Goal: Task Accomplishment & Management: Manage account settings

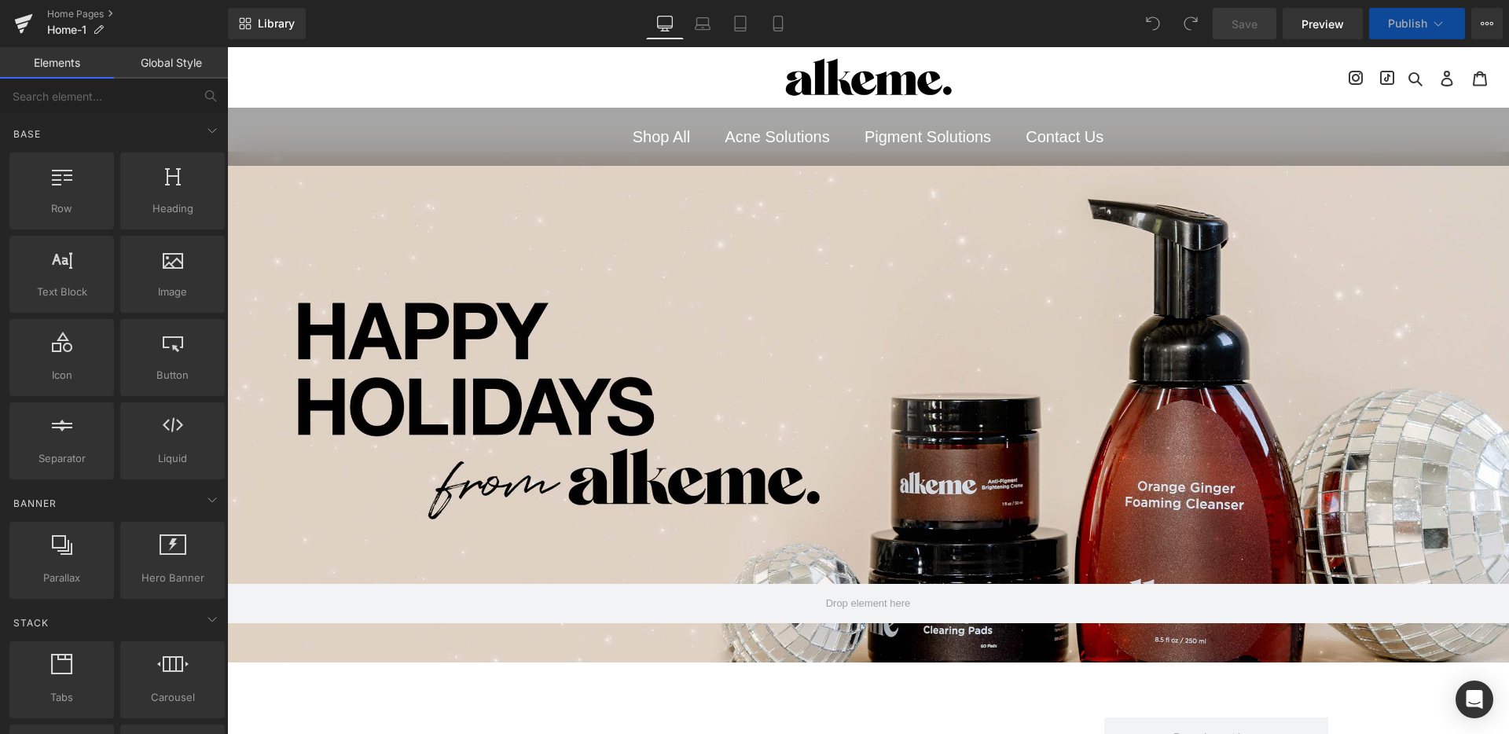
click at [1428, 22] on button "Publish" at bounding box center [1417, 23] width 96 height 31
click at [1491, 19] on icon at bounding box center [1486, 23] width 13 height 13
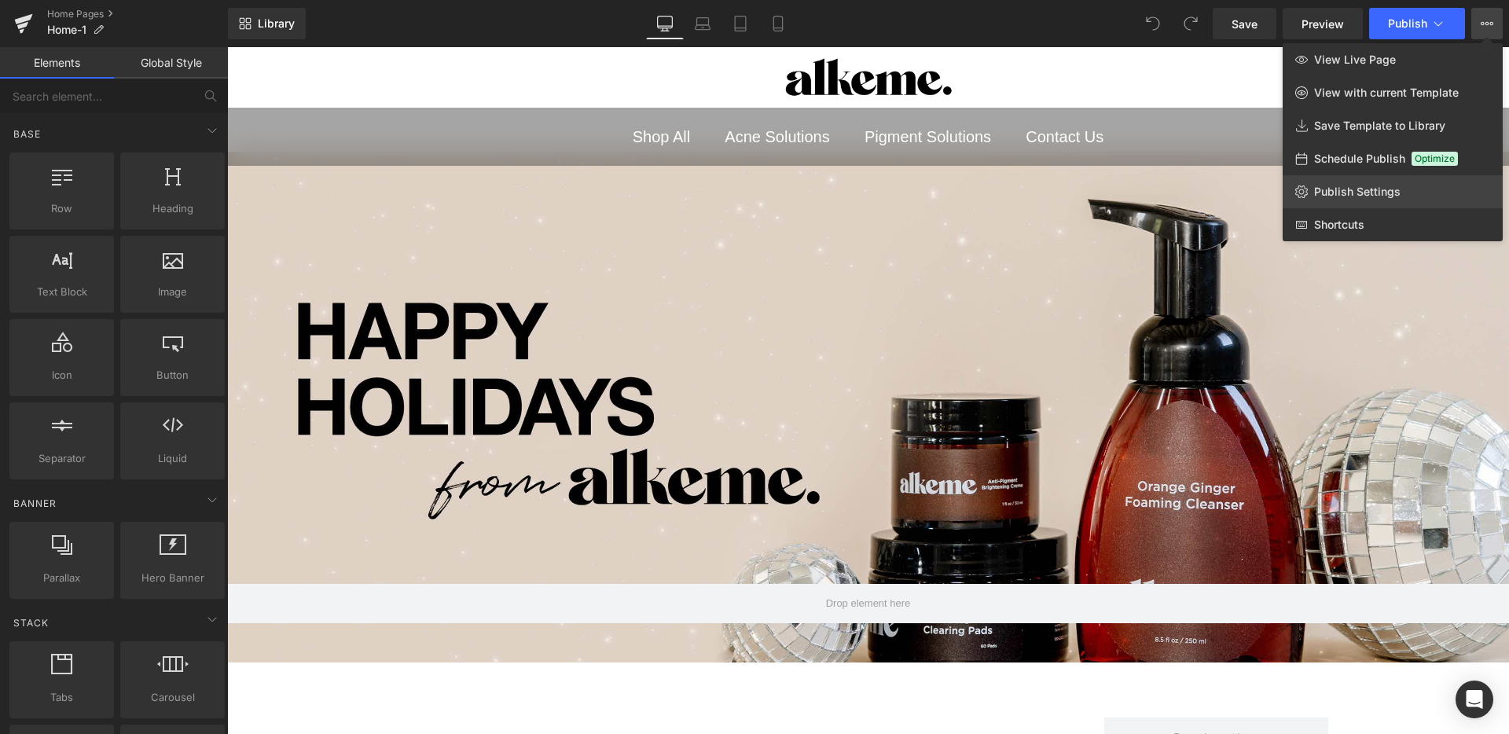
click at [1362, 192] on span "Publish Settings" at bounding box center [1357, 192] width 86 height 14
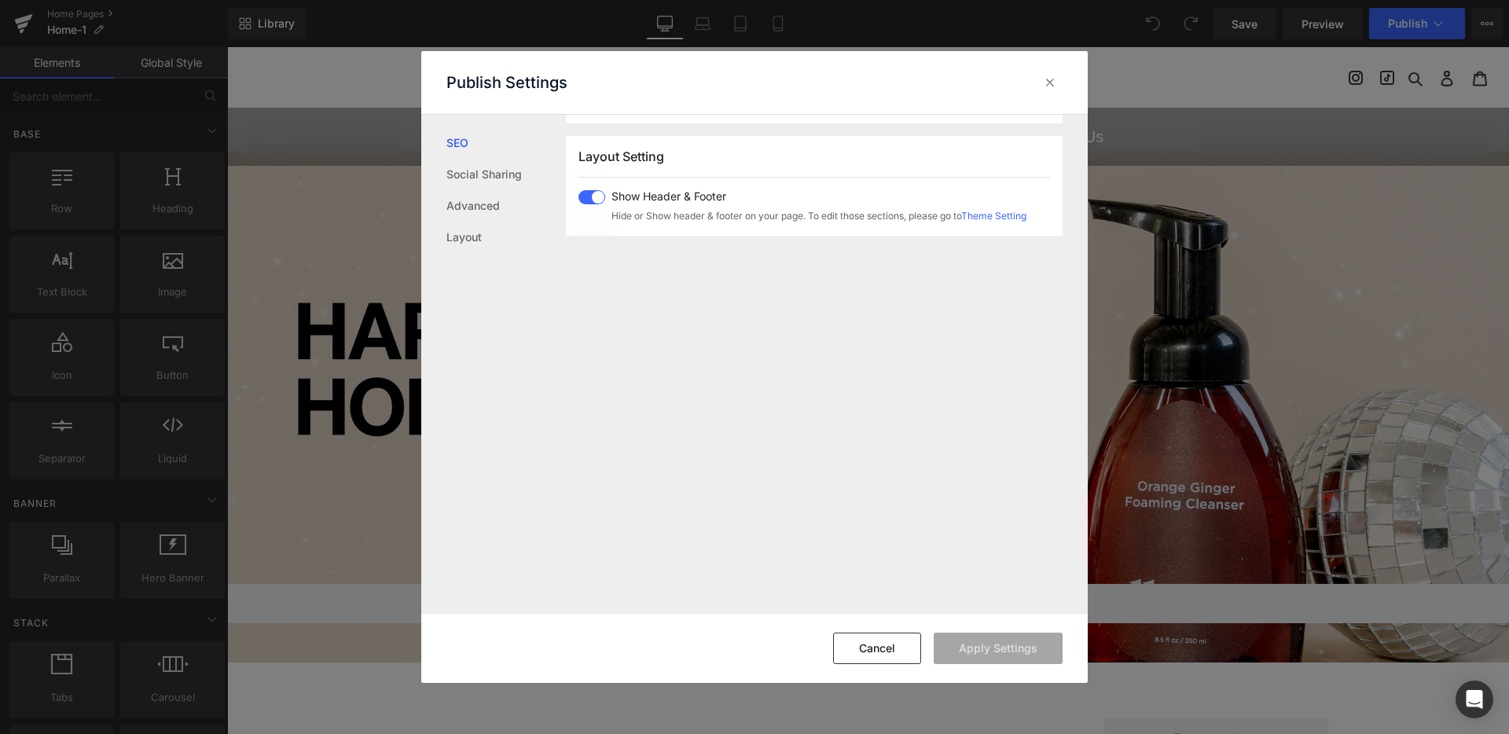
scroll to position [389, 0]
click at [491, 211] on link "Advanced" at bounding box center [505, 205] width 119 height 31
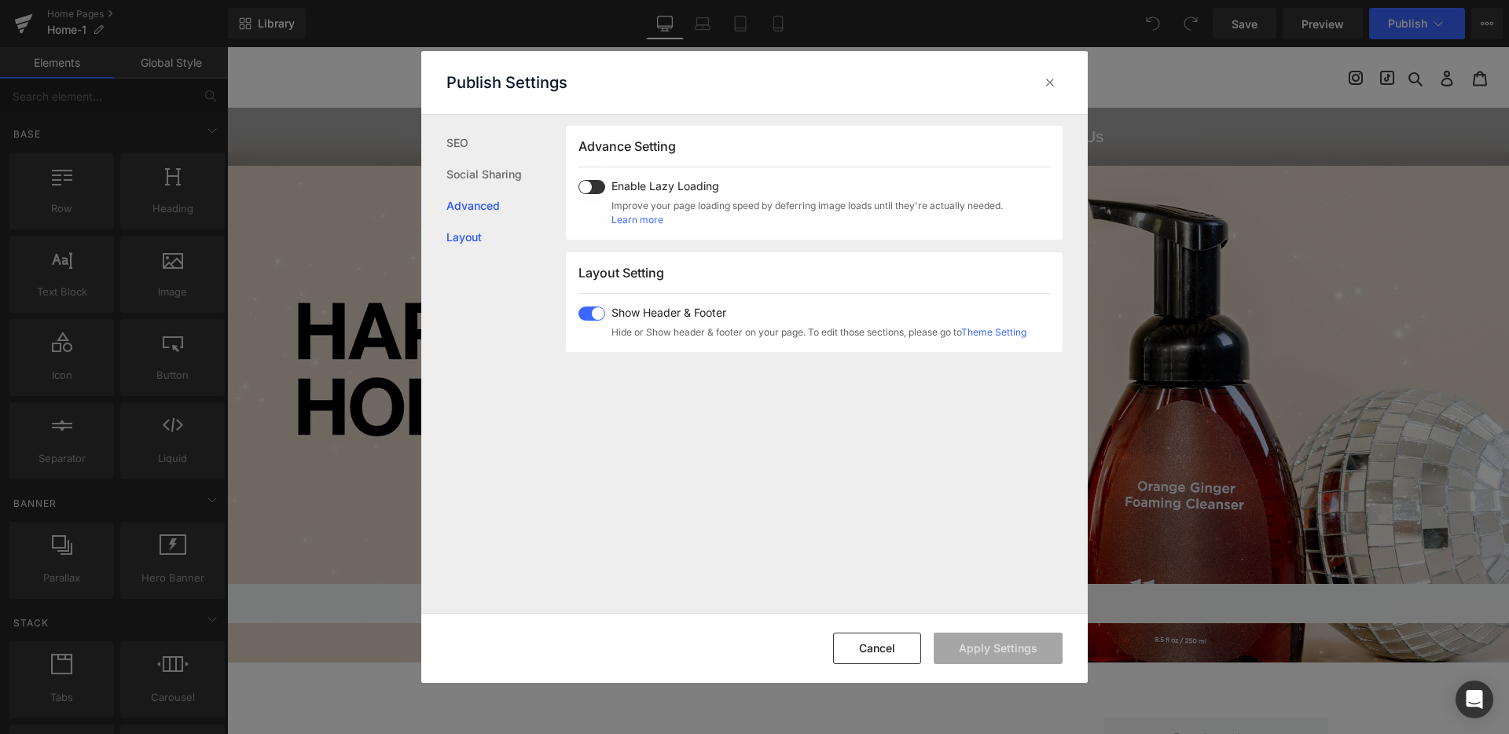
scroll to position [263, 0]
click at [868, 651] on button "Cancel" at bounding box center [877, 648] width 88 height 31
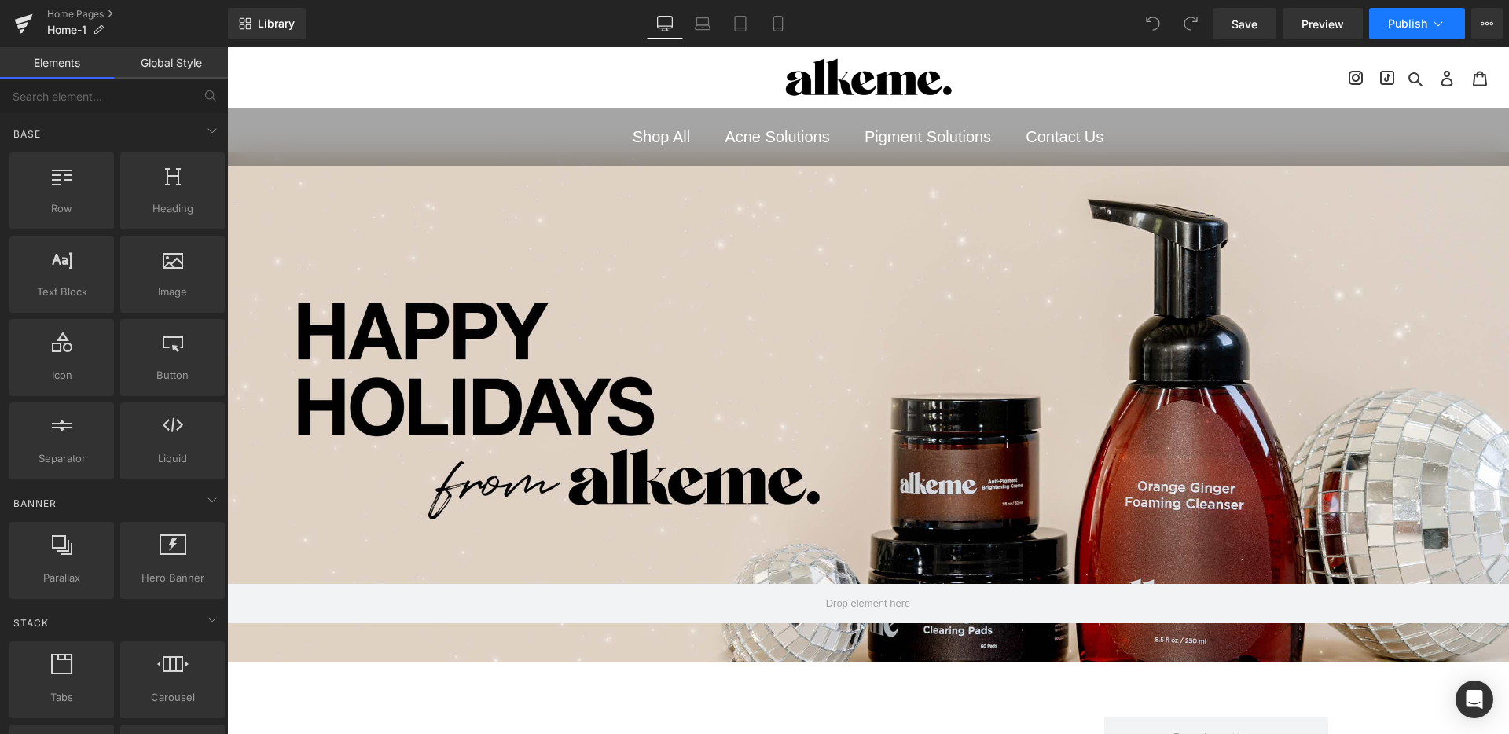
click at [1441, 20] on icon at bounding box center [1438, 24] width 16 height 16
